Goal: Information Seeking & Learning: Check status

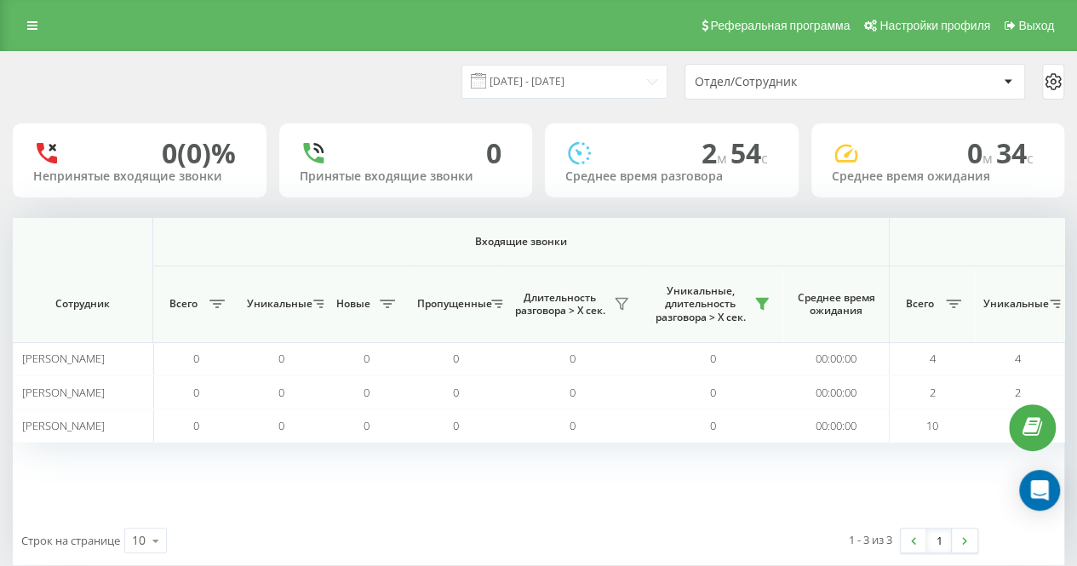
scroll to position [0, 1003]
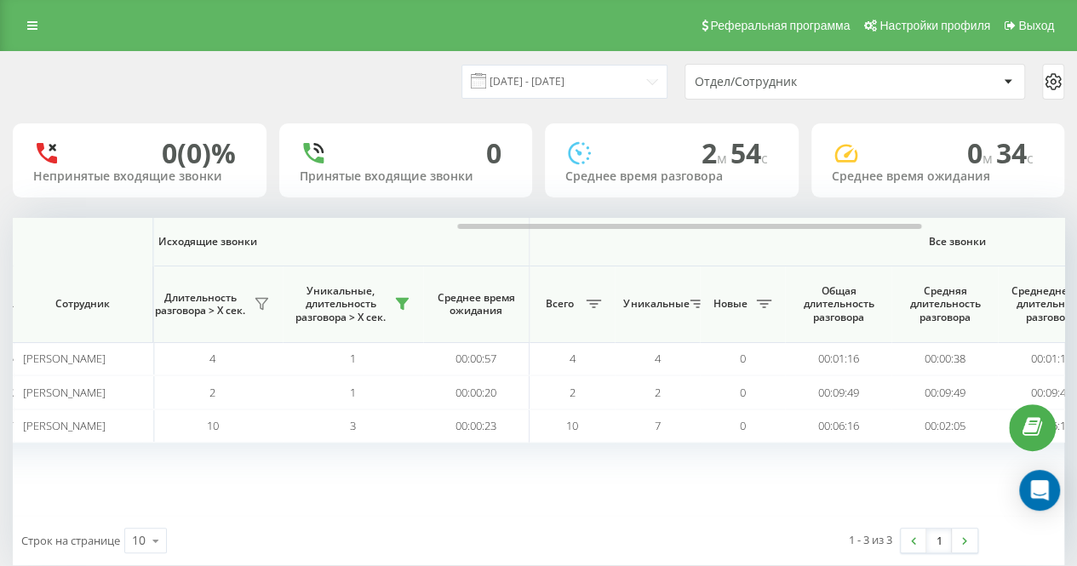
click at [288, 83] on div "[DATE] - [DATE] Отдел/Сотрудник" at bounding box center [538, 82] width 1051 height 36
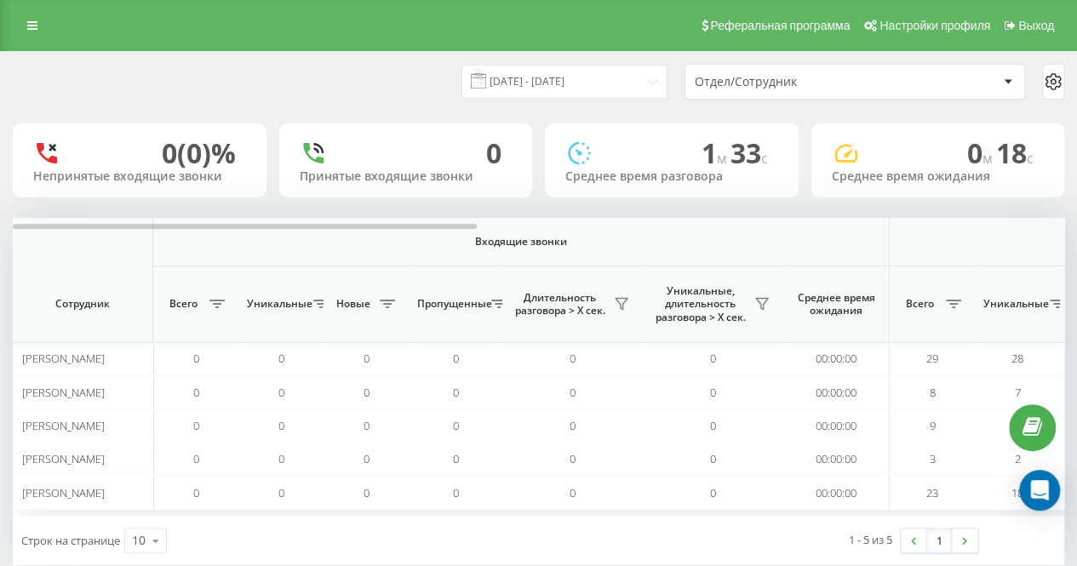
click at [418, 129] on div "0 Принятые входящие звонки" at bounding box center [406, 160] width 254 height 74
click at [769, 311] on button at bounding box center [762, 303] width 26 height 27
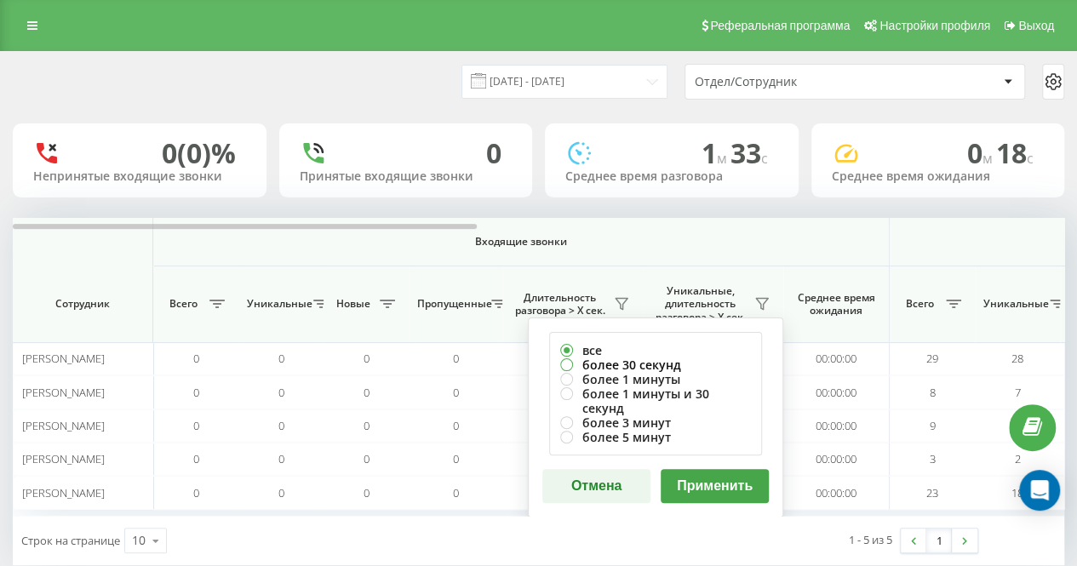
click at [667, 358] on label "более 30 секунд" at bounding box center [655, 364] width 191 height 14
radio input "true"
click at [704, 469] on button "Применить" at bounding box center [715, 486] width 108 height 34
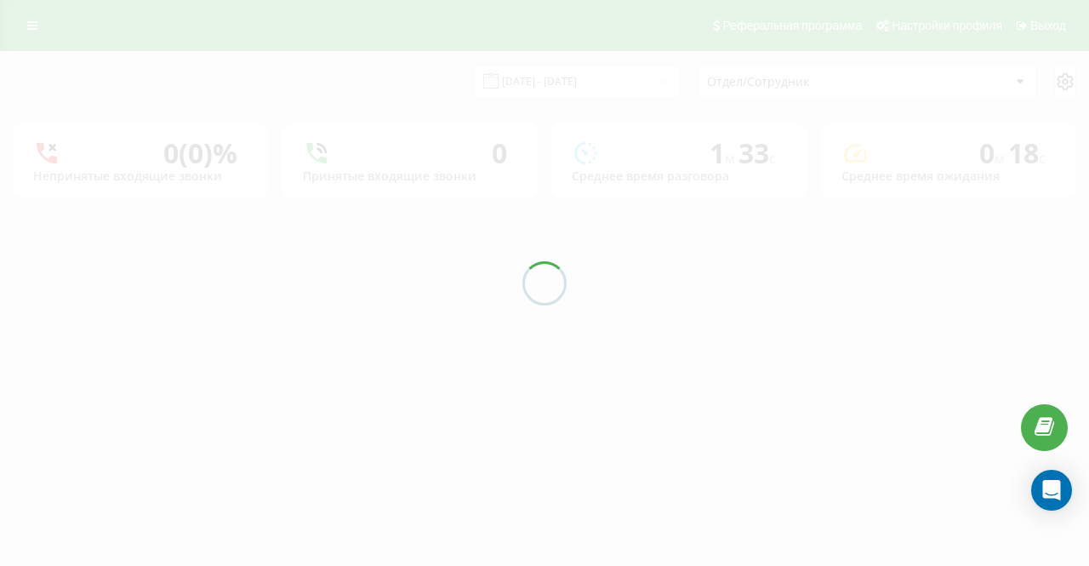
click at [422, 115] on div "[DATE] - [DATE] Отдел/Сотрудник 0 (0)% Непринятые входящие звонки 0 Принятые вх…" at bounding box center [545, 125] width 1064 height 146
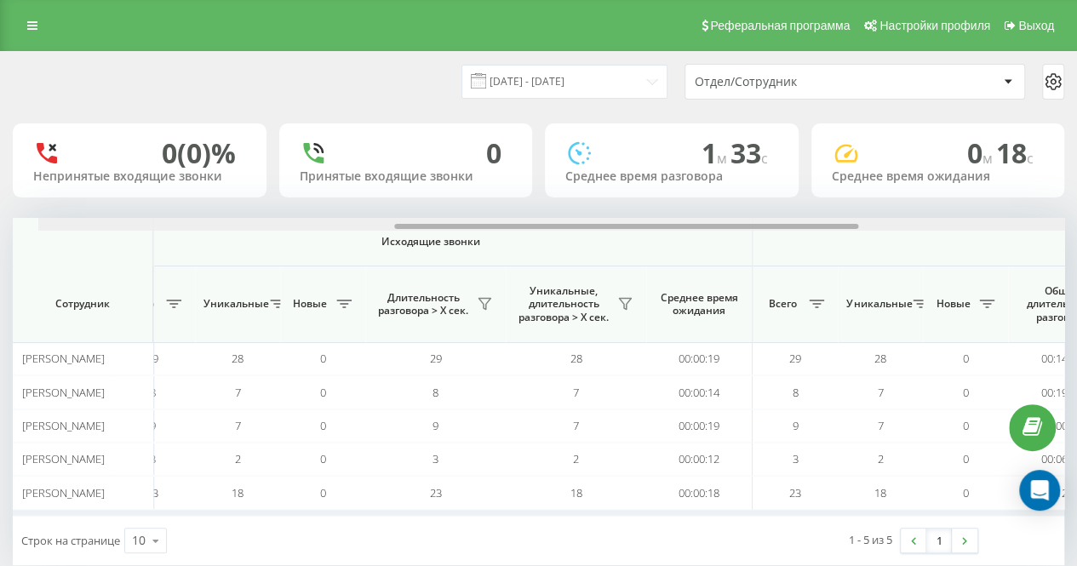
scroll to position [0, 826]
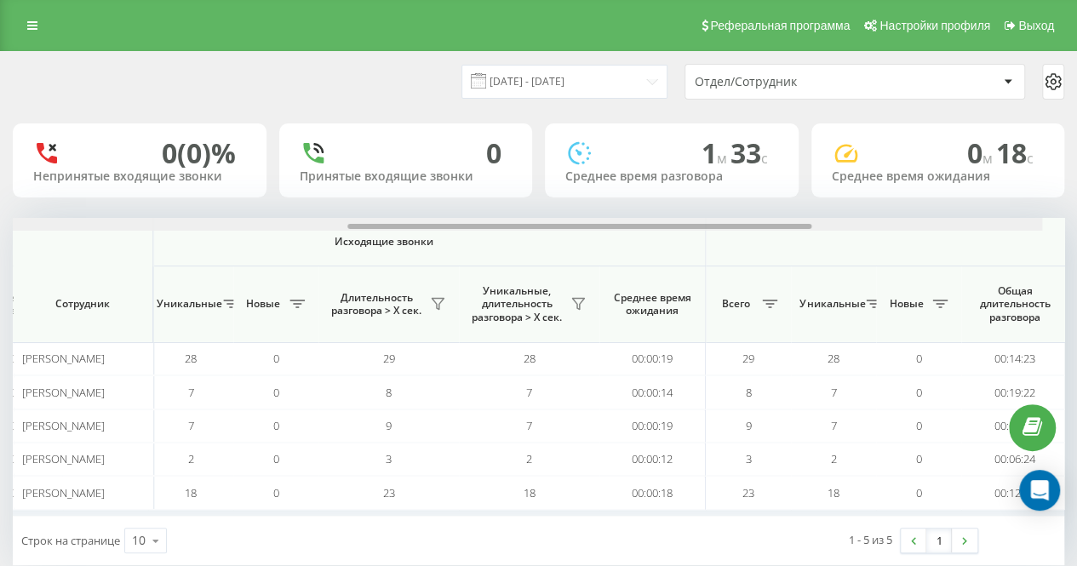
drag, startPoint x: 444, startPoint y: 226, endPoint x: 809, endPoint y: 233, distance: 365.2
click at [810, 233] on div "Входящие звонки Исходящие звонки Все звонки Сотрудник Всего Уникальные Новые Пр…" at bounding box center [538, 367] width 1051 height 298
click at [581, 299] on icon at bounding box center [578, 304] width 14 height 14
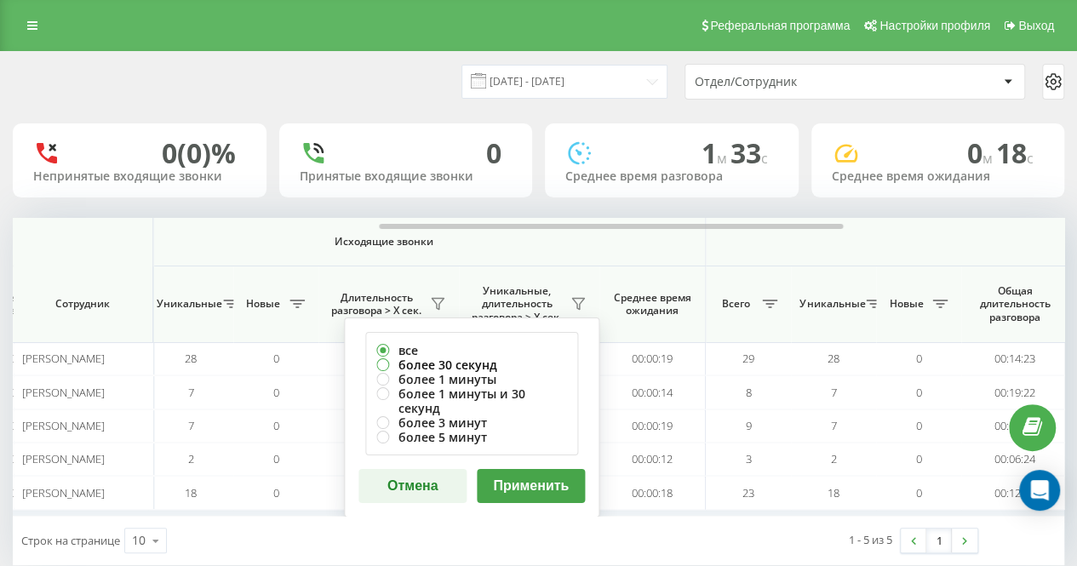
click at [466, 363] on label "более 30 секунд" at bounding box center [471, 364] width 191 height 14
radio input "true"
click at [542, 469] on button "Применить" at bounding box center [531, 486] width 108 height 34
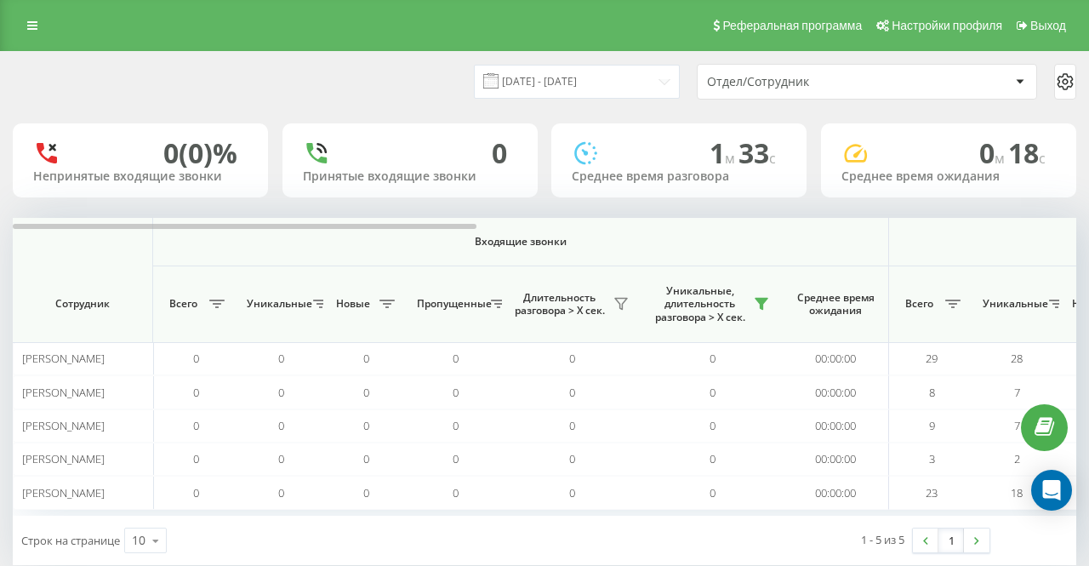
click at [400, 102] on div "[DATE] - [DATE] Отдел/Сотрудник" at bounding box center [545, 82] width 1088 height 60
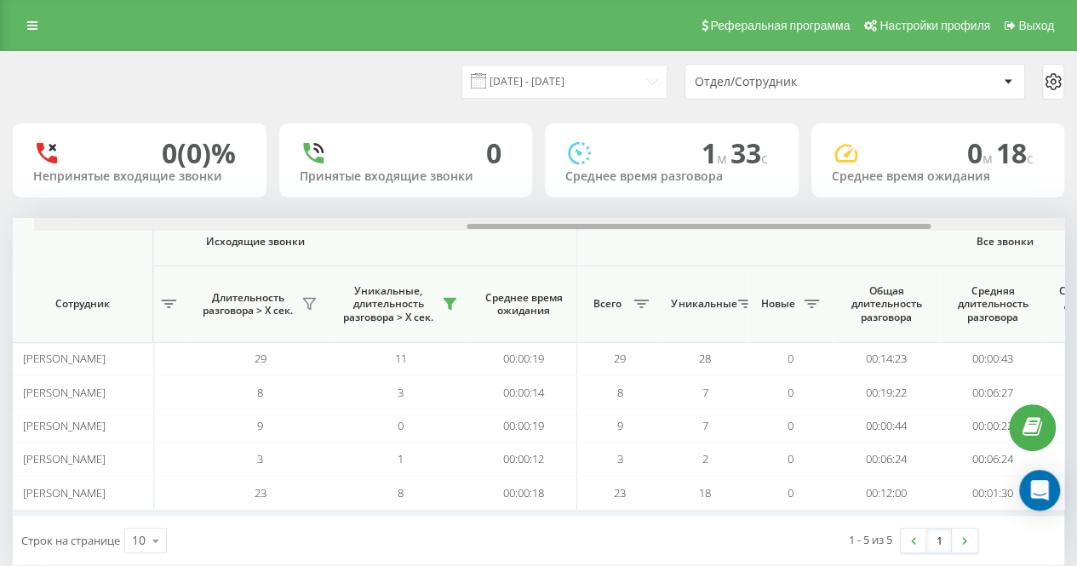
scroll to position [0, 976]
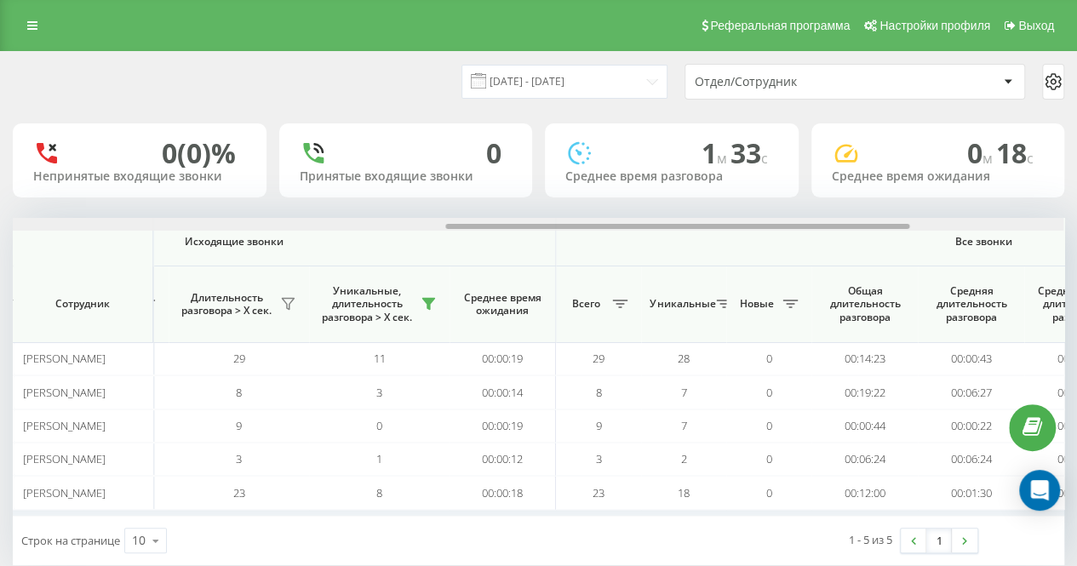
drag, startPoint x: 443, startPoint y: 226, endPoint x: 870, endPoint y: 214, distance: 427.4
click at [870, 214] on div "[DATE] - [DATE] Отдел/Сотрудник 0 (0)% Непринятые входящие звонки 0 Принятые вх…" at bounding box center [538, 308] width 1051 height 513
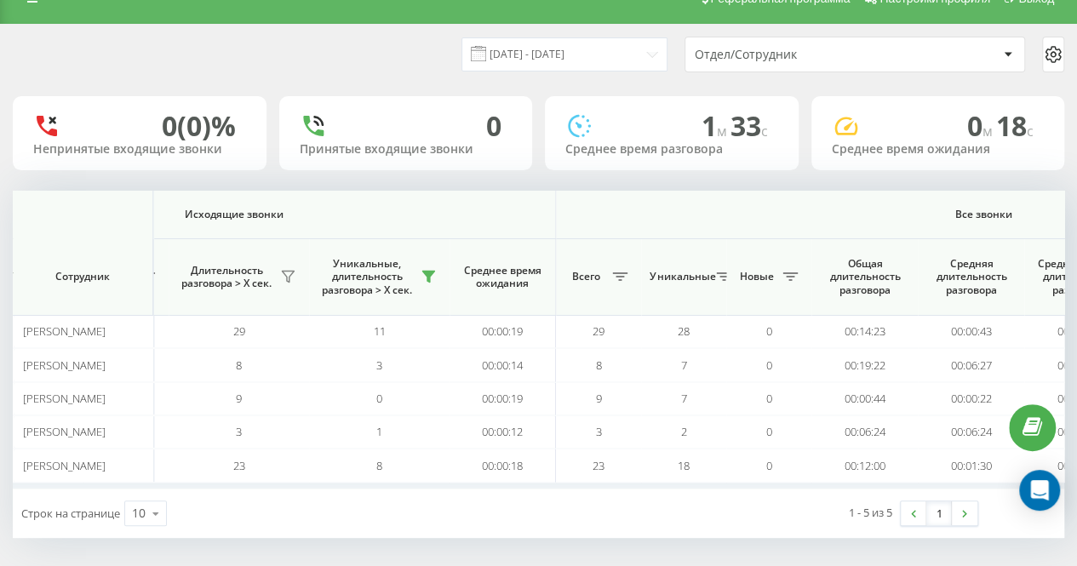
scroll to position [32, 0]
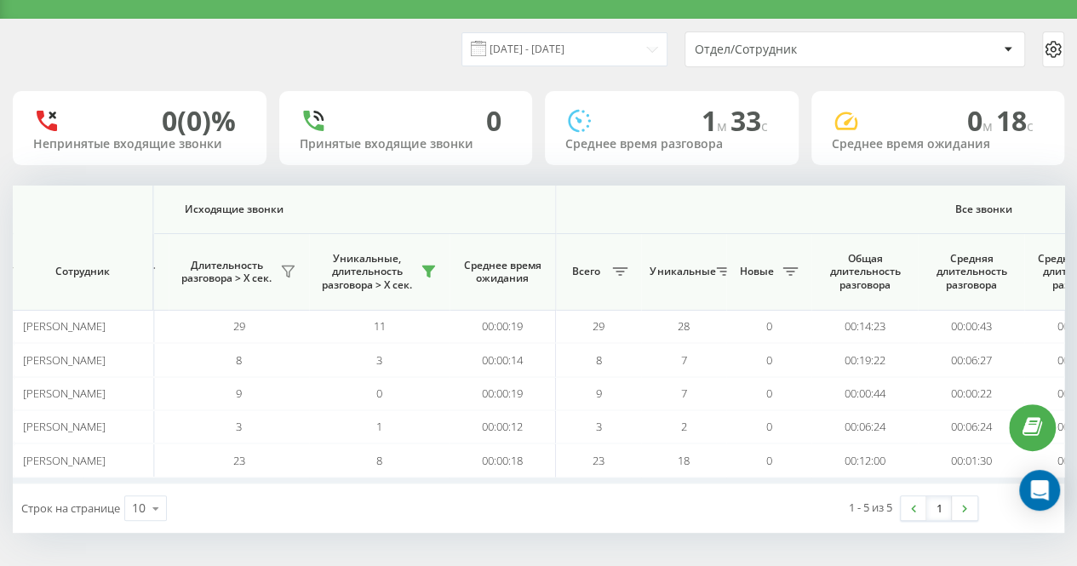
click at [713, 510] on div "1 - 5 из 5 1" at bounding box center [793, 507] width 394 height 49
click at [424, 76] on div "[DATE] - [DATE] Отдел/Сотрудник" at bounding box center [538, 50] width 1075 height 60
